Goal: Register for event/course

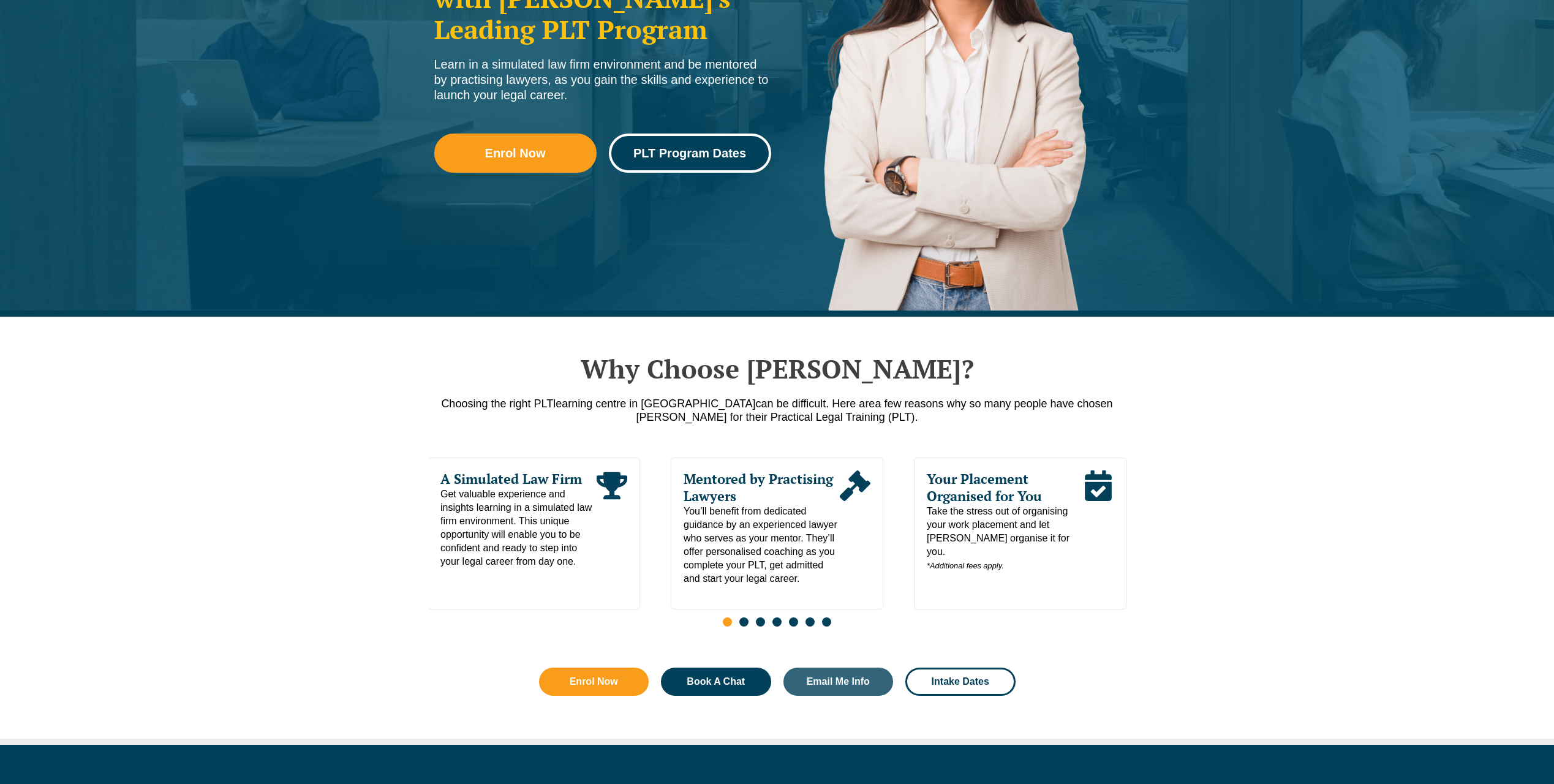
click at [727, 147] on span "PLT Program Dates" at bounding box center [689, 153] width 113 height 12
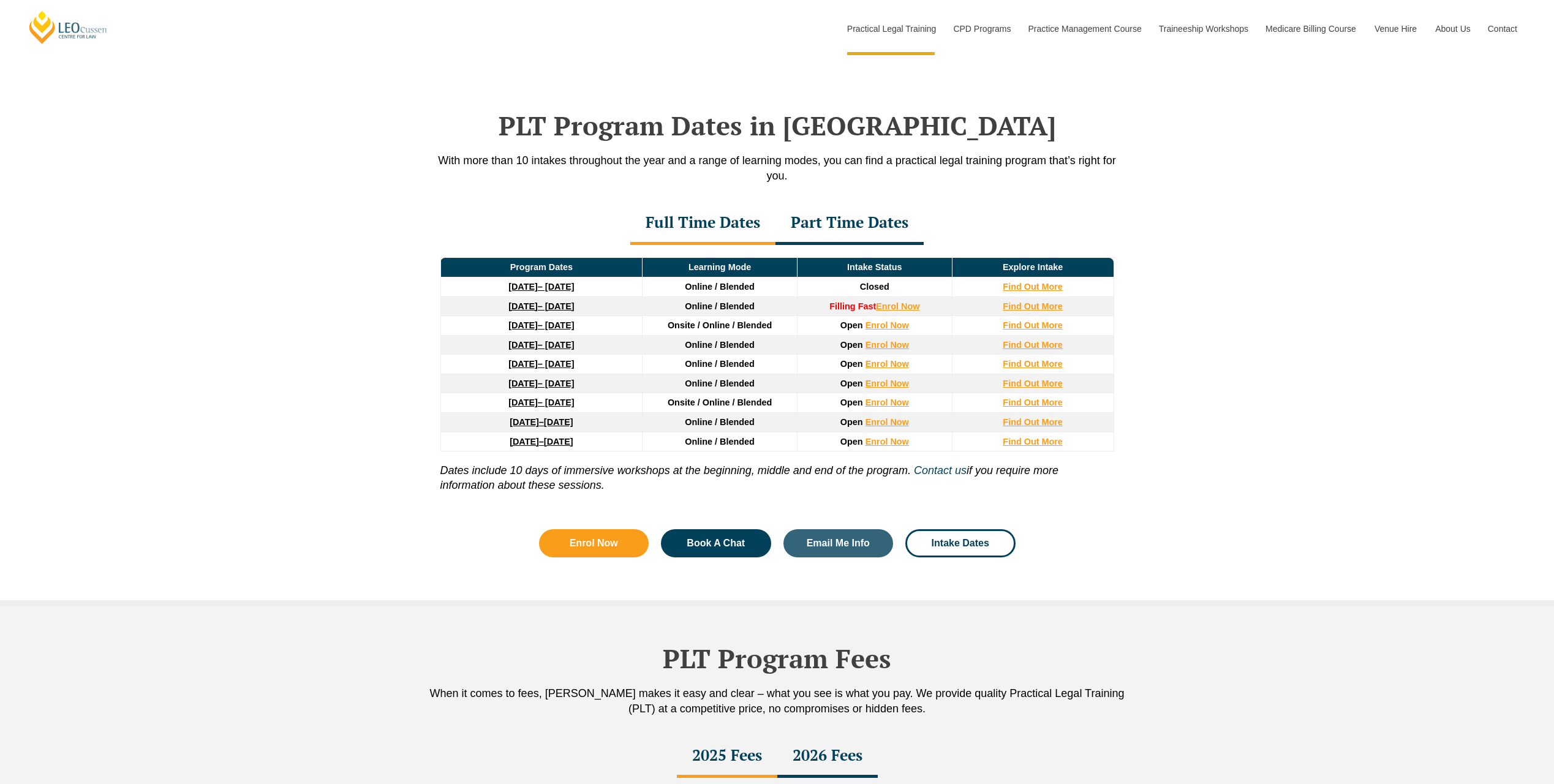
scroll to position [1599, 0]
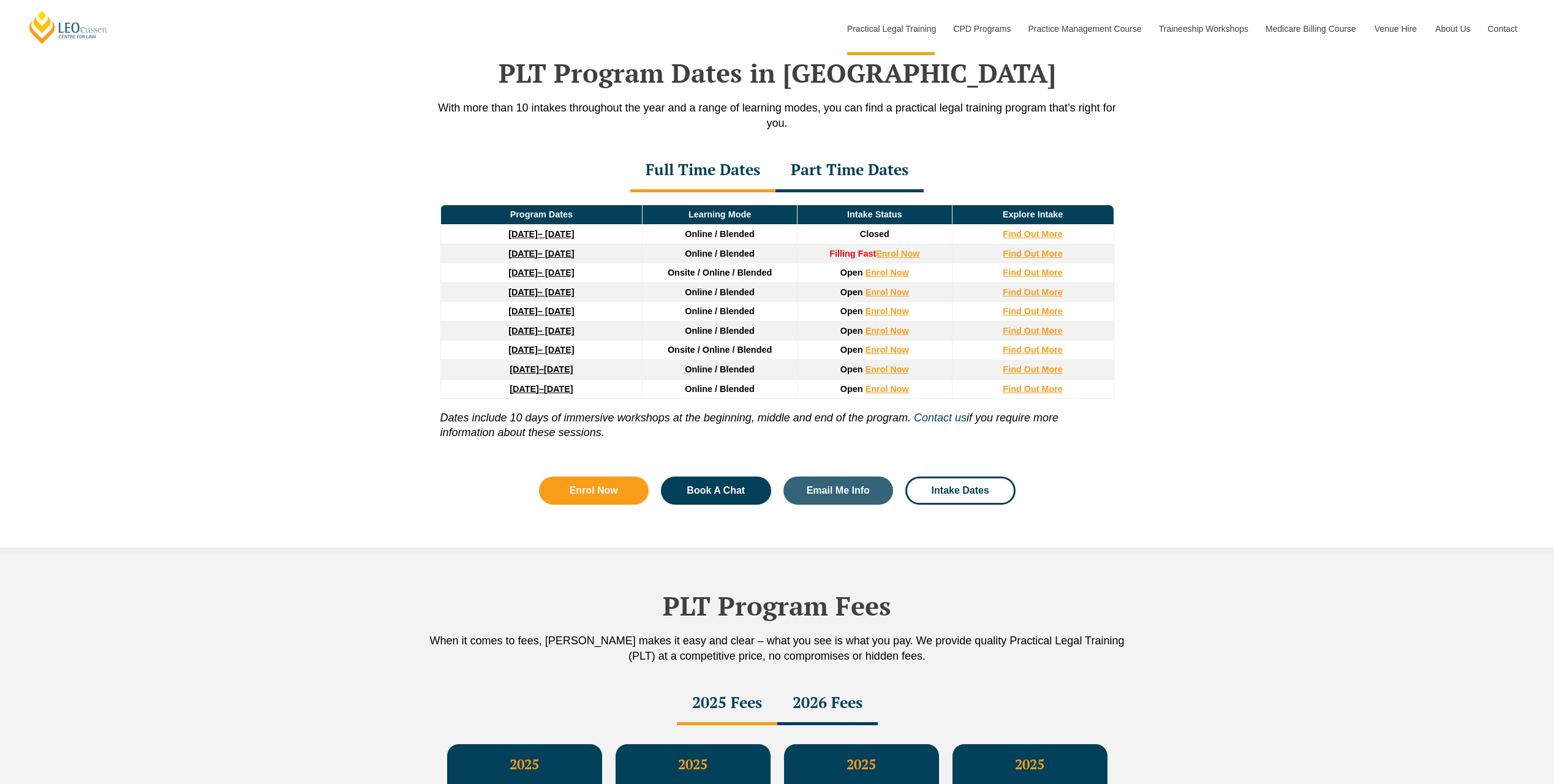
click at [538, 296] on strong "16 February 2026" at bounding box center [523, 292] width 30 height 10
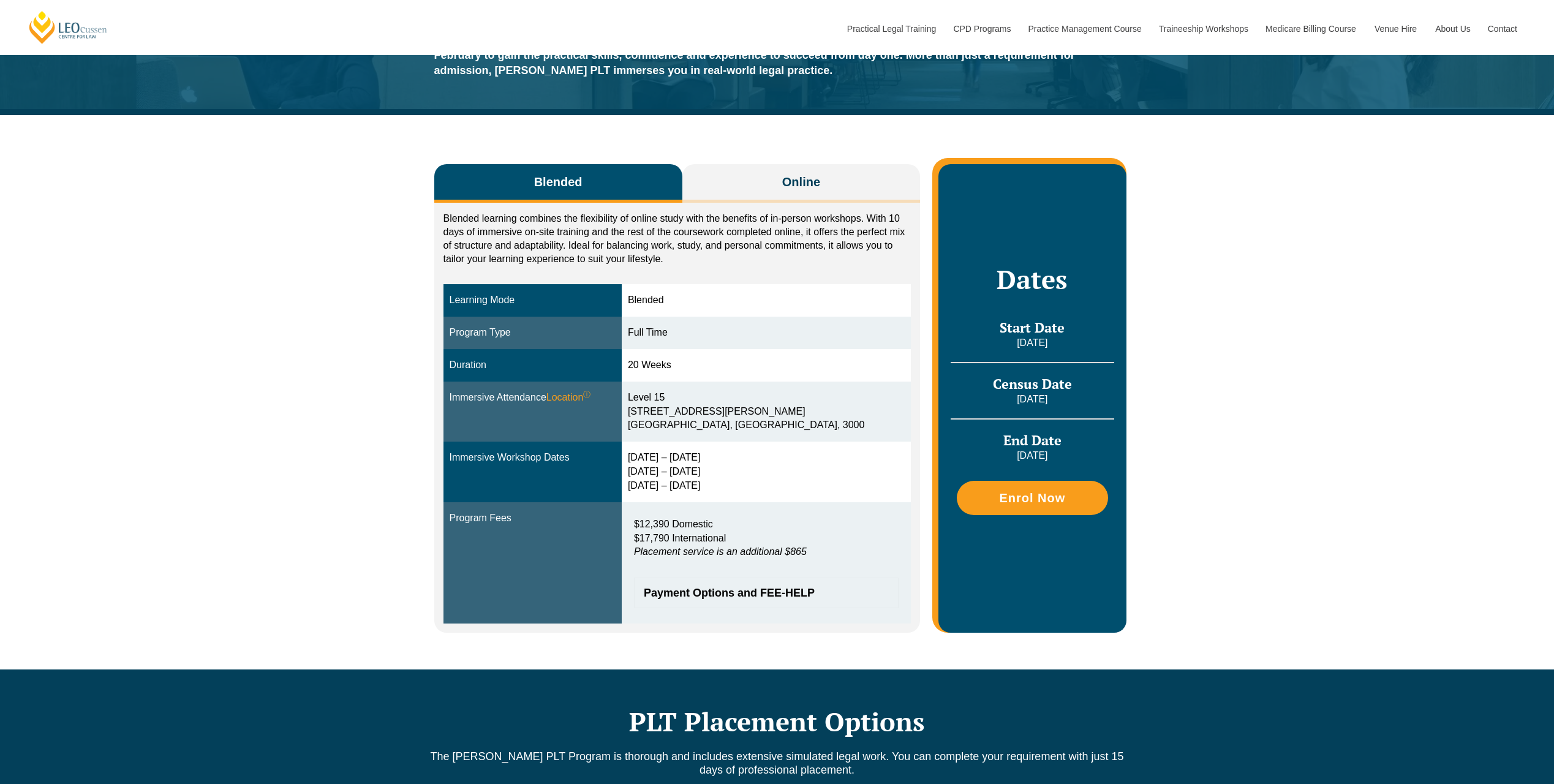
scroll to position [123, 0]
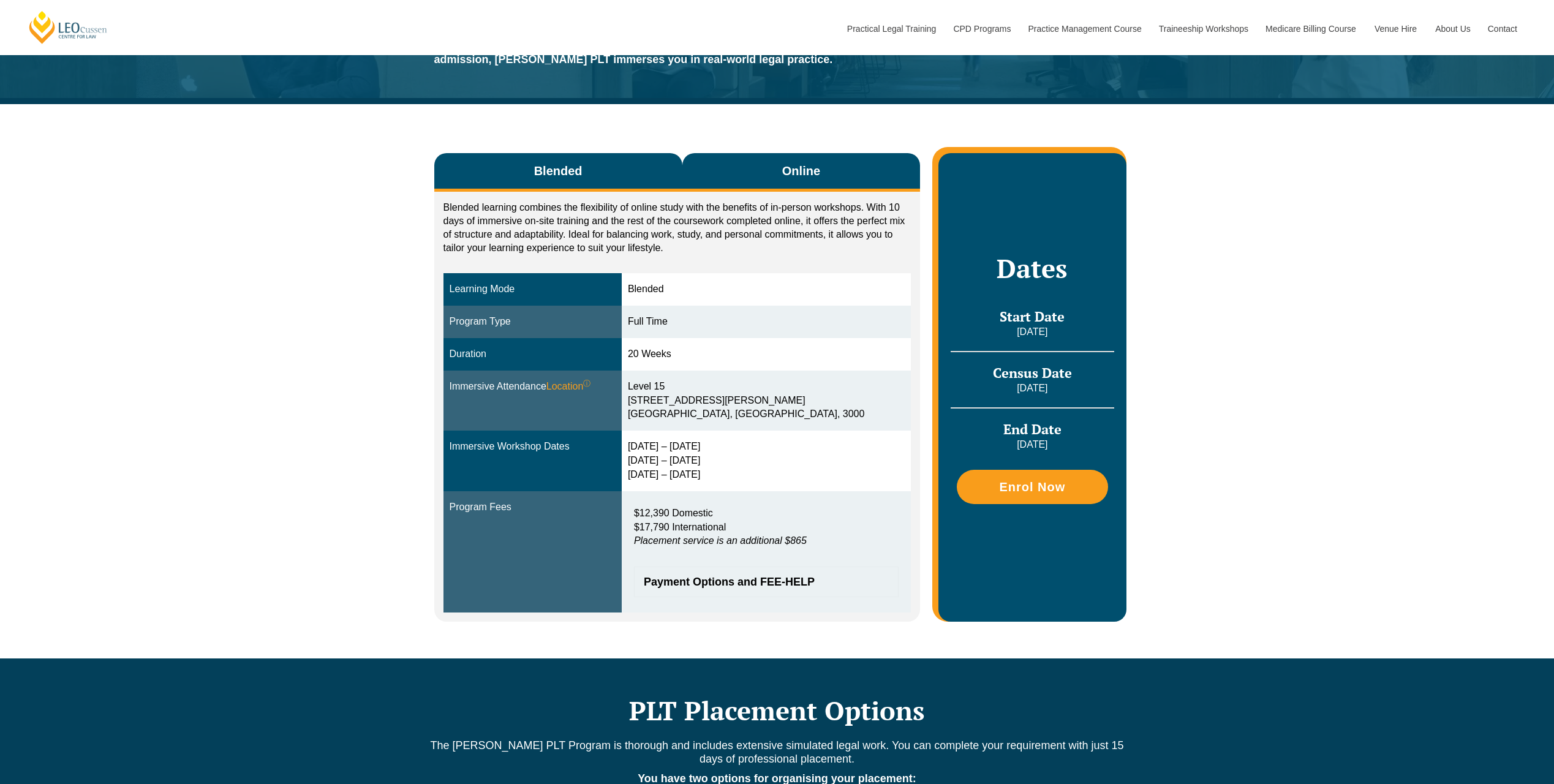
click at [767, 159] on button "Online" at bounding box center [802, 173] width 238 height 39
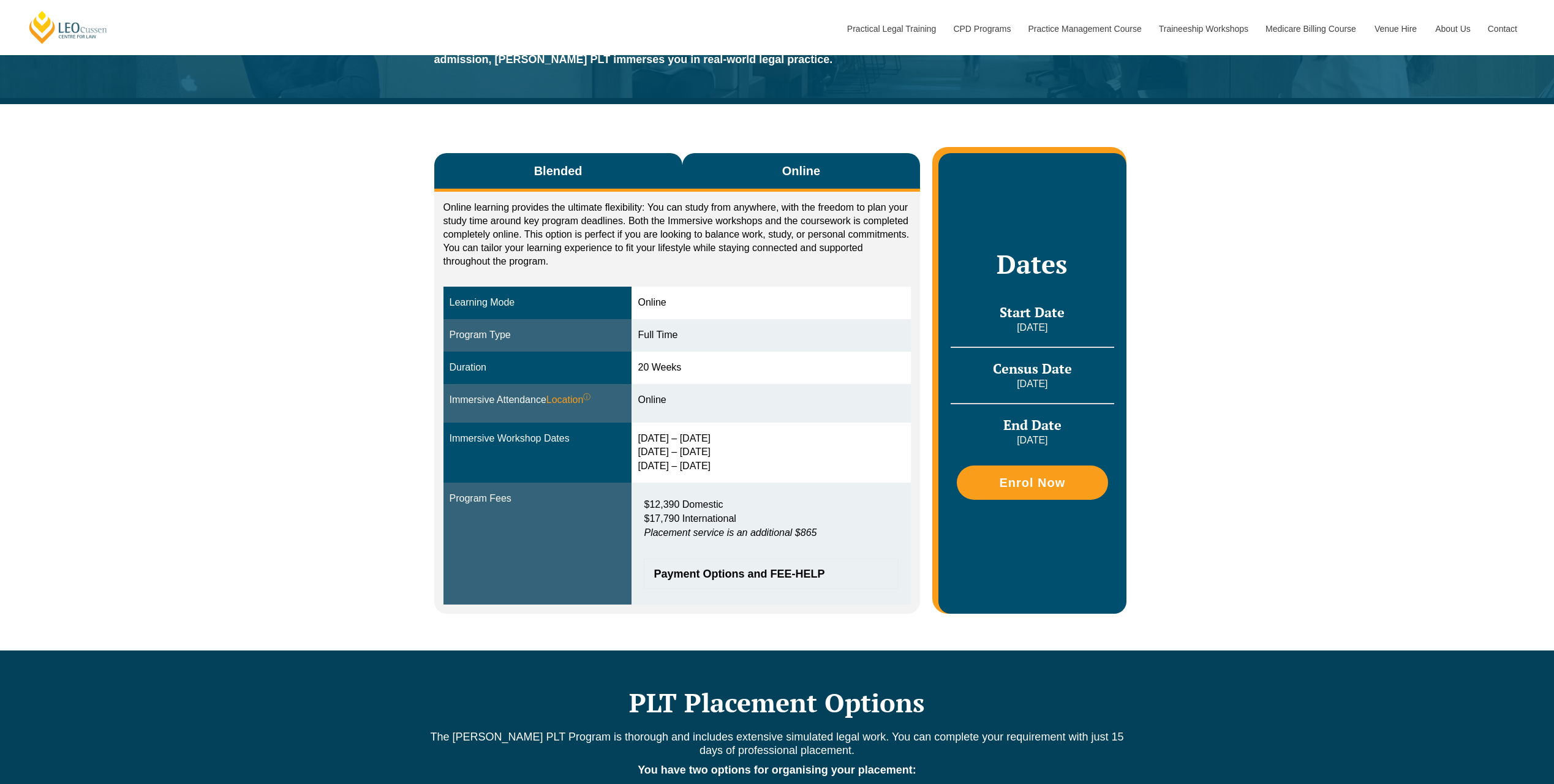
click at [573, 163] on span "Blended" at bounding box center [558, 171] width 48 height 18
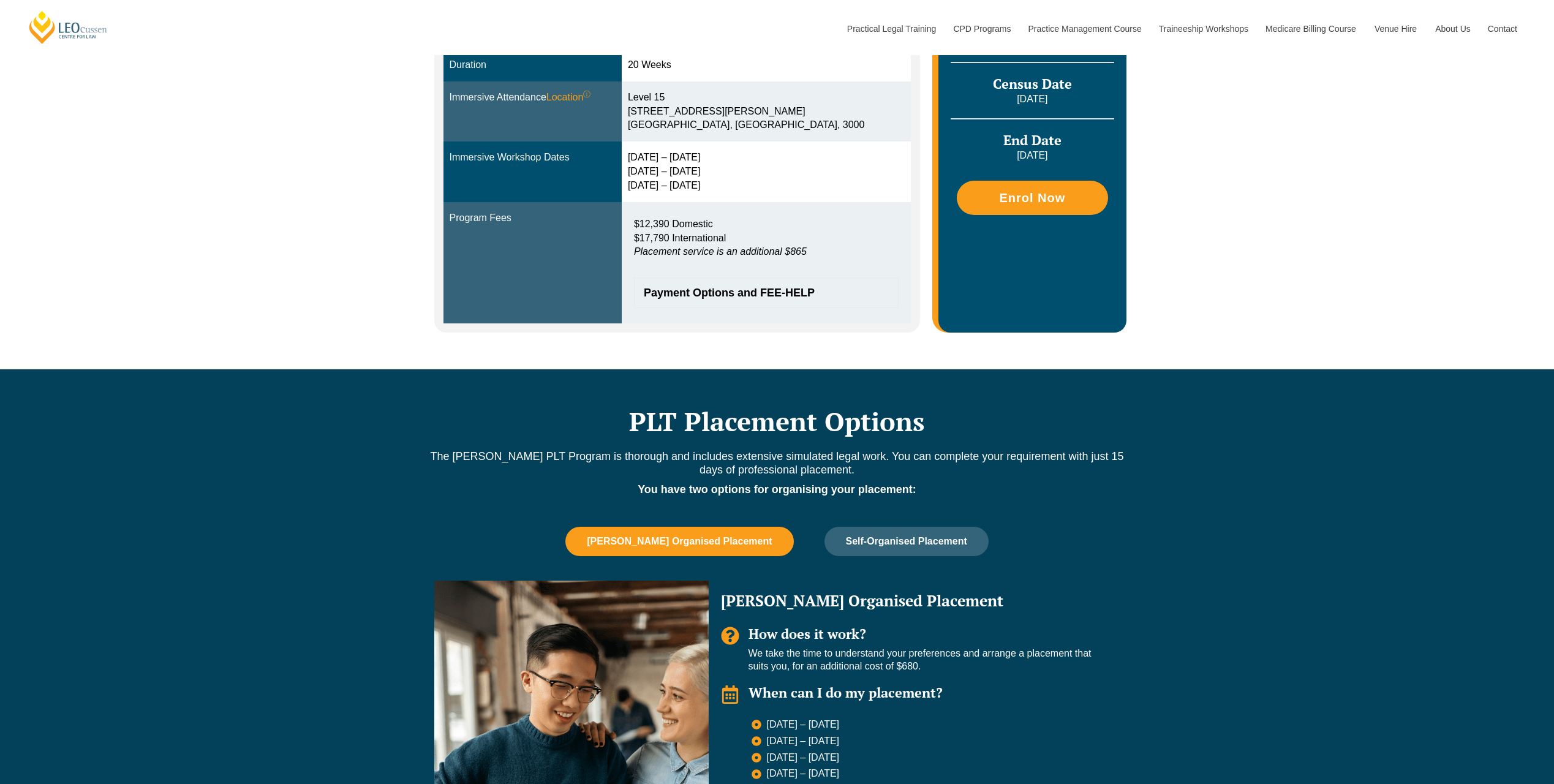
scroll to position [428, 0]
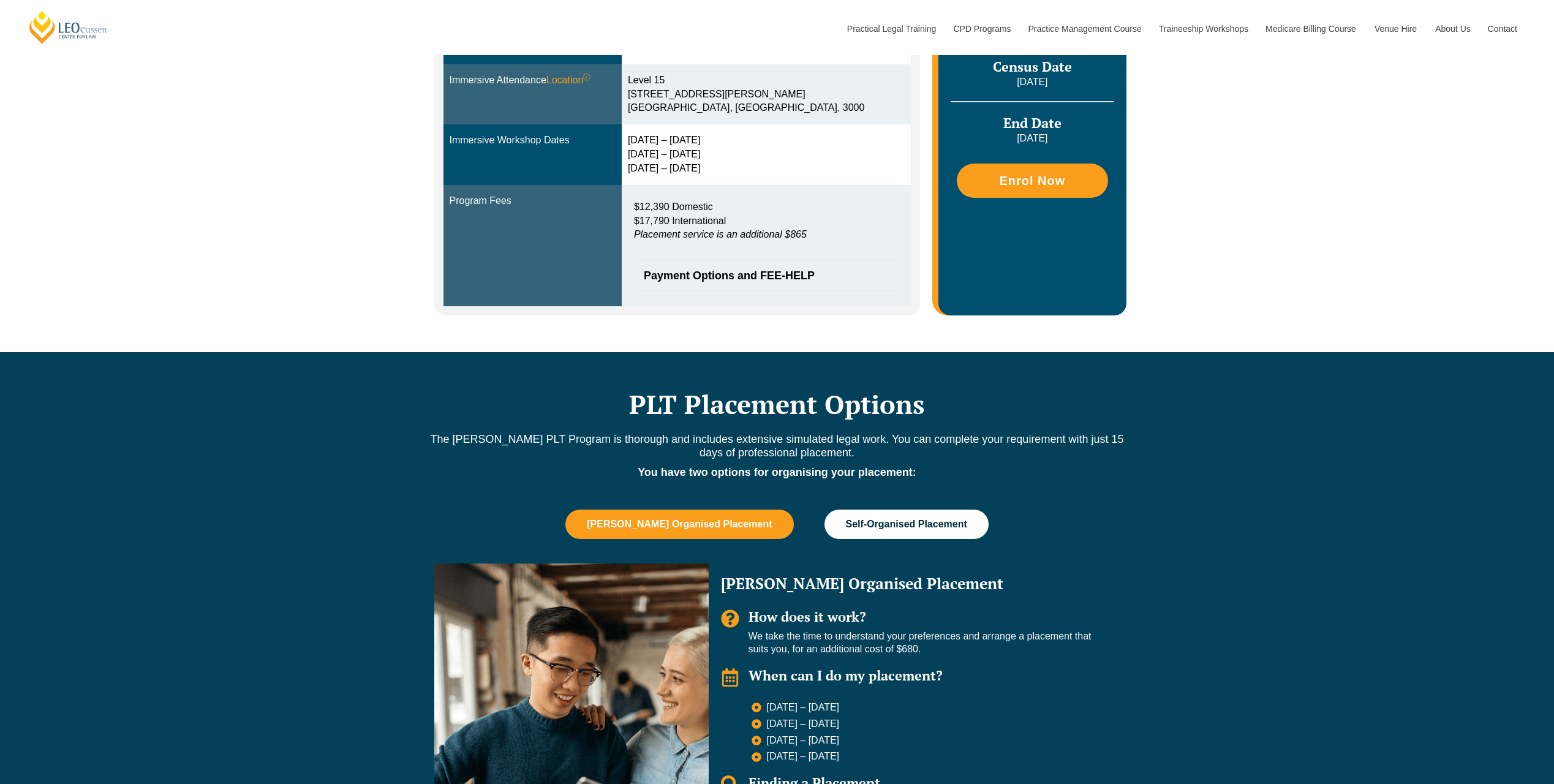
click at [901, 521] on span "Self-Organised Placement" at bounding box center [906, 524] width 121 height 11
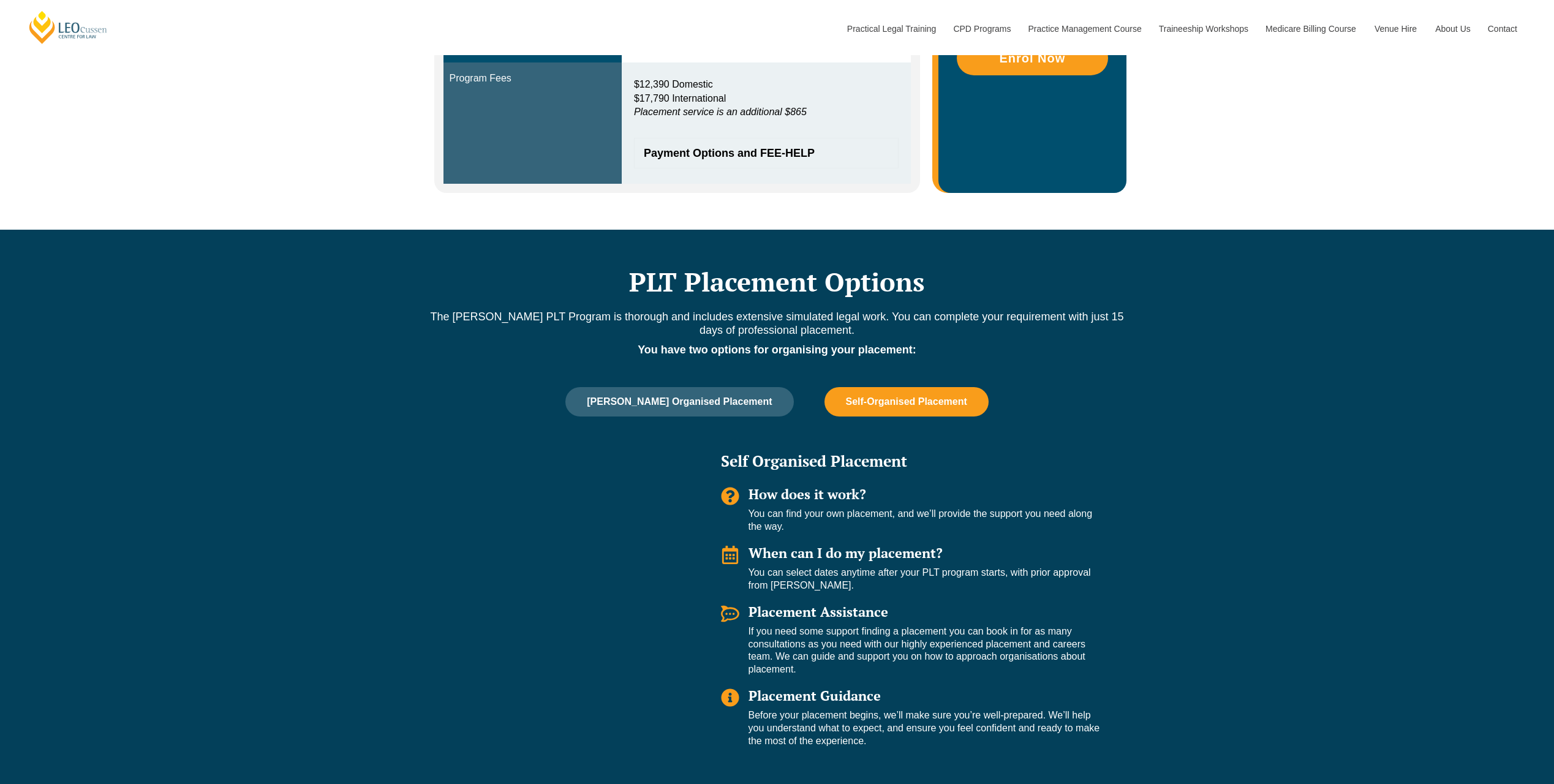
scroll to position [612, 0]
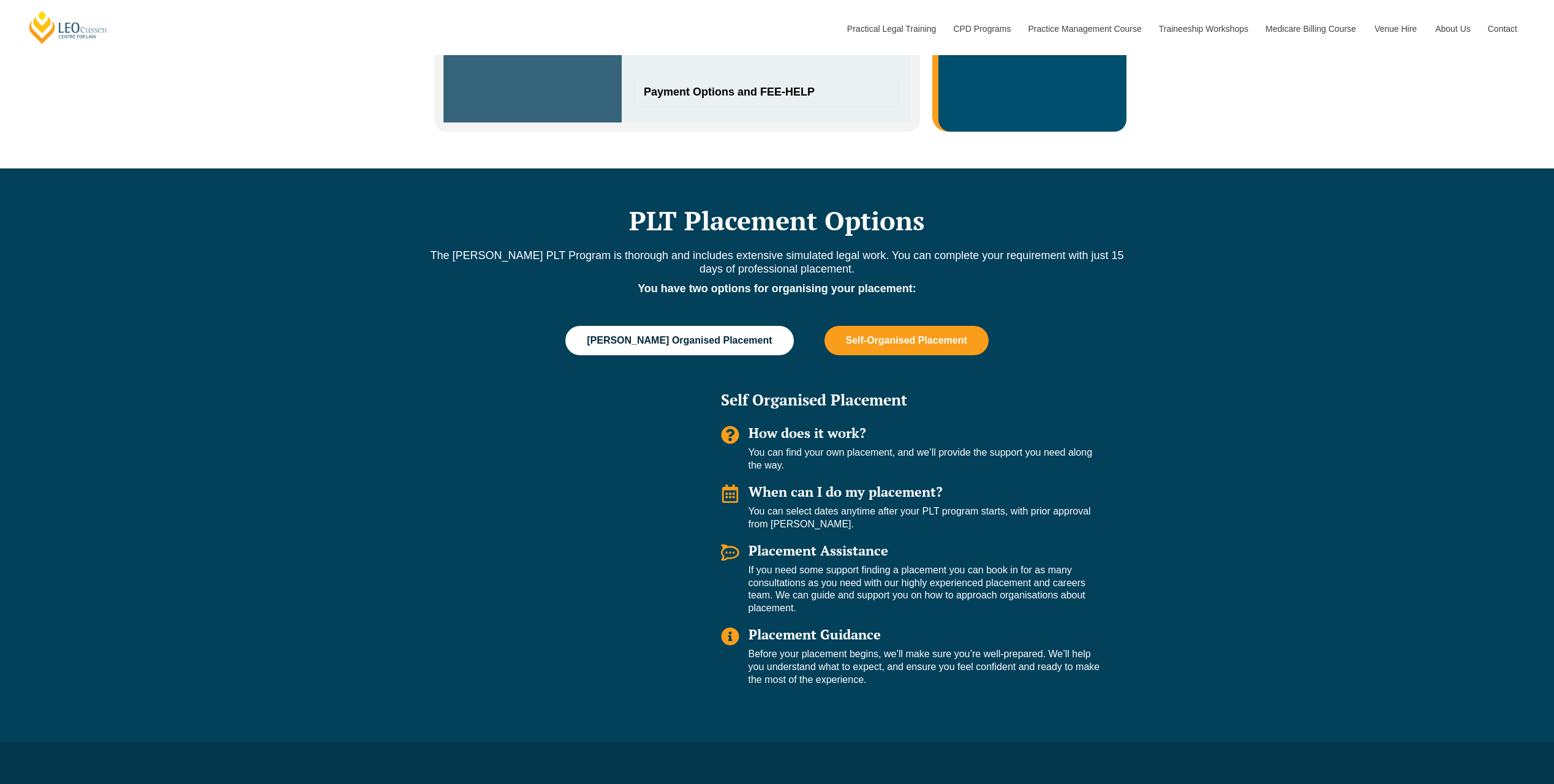
click at [665, 340] on span "Leo Cussen Organised Placement" at bounding box center [679, 340] width 185 height 11
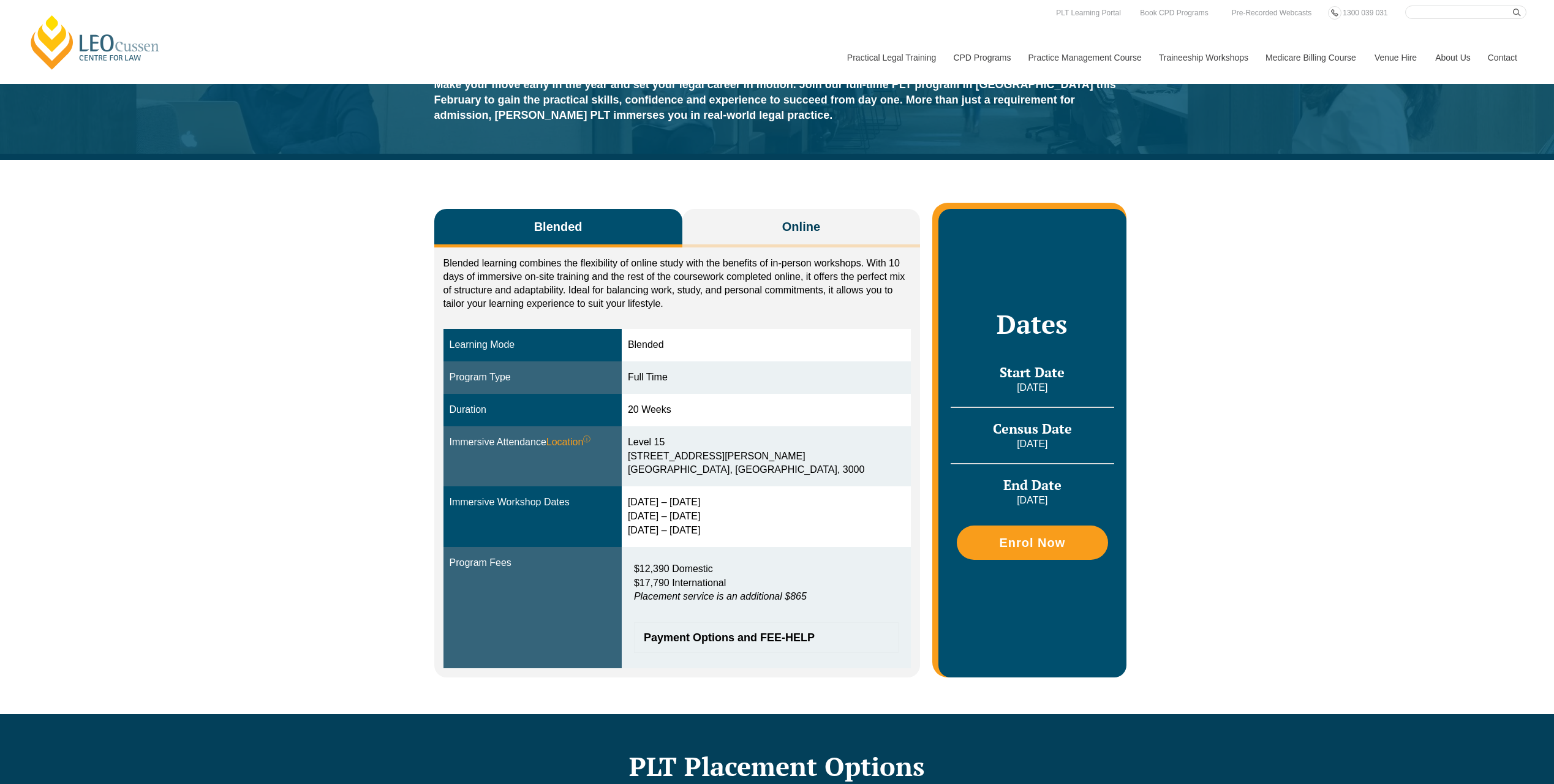
scroll to position [0, 0]
